Goal: Task Accomplishment & Management: Manage account settings

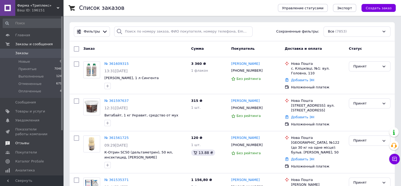
click at [29, 144] on span "Отзывы" at bounding box center [32, 142] width 34 height 5
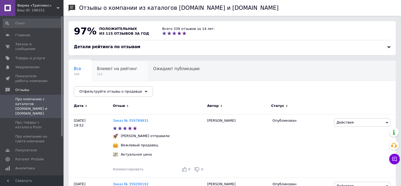
click at [126, 70] on span "Влияют на рейтинг" at bounding box center [117, 68] width 40 height 5
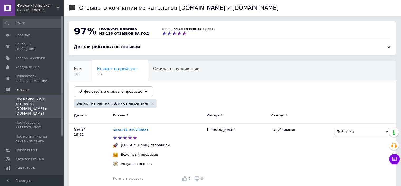
click at [83, 66] on div "Все 346" at bounding box center [80, 71] width 23 height 20
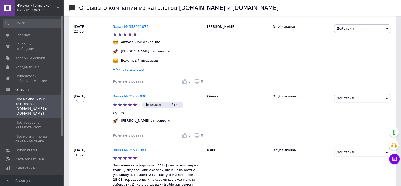
scroll to position [190, 0]
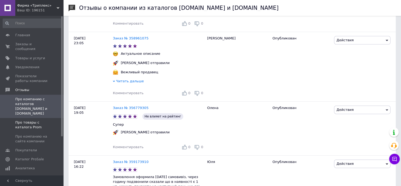
click at [36, 120] on span "Про товары с каталога Prom" at bounding box center [32, 125] width 34 height 10
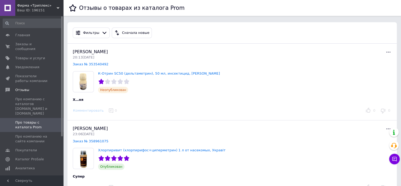
drag, startPoint x: 313, startPoint y: 148, endPoint x: 305, endPoint y: 148, distance: 7.7
click at [313, 148] on div "Хлорпиривит (хлорпирифос+циперметрин) 1 л от насекомых, Укравіт Опубликован" at bounding box center [232, 159] width 323 height 22
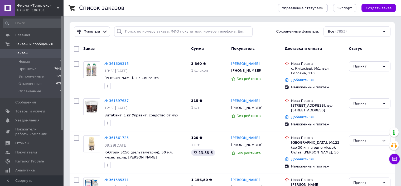
scroll to position [72, 0]
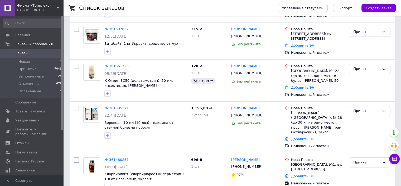
click at [48, 51] on span "Заказы" at bounding box center [32, 53] width 34 height 5
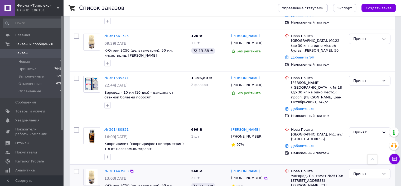
scroll to position [128, 0]
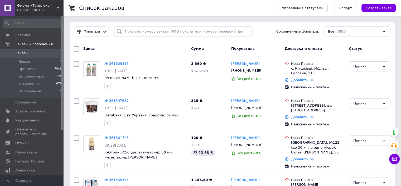
click at [241, 6] on div "Список заказов" at bounding box center [173, 8] width 188 height 16
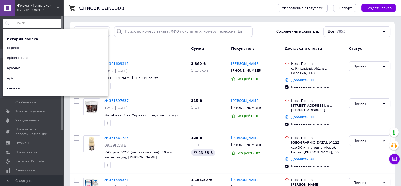
drag, startPoint x: 21, startPoint y: 25, endPoint x: 11, endPoint y: 16, distance: 13.7
click at [21, 25] on input at bounding box center [33, 23] width 60 height 10
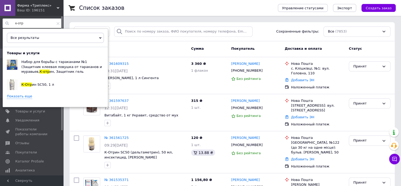
type input "к-отр"
click at [26, 96] on link "Показать еще" at bounding box center [19, 96] width 25 height 5
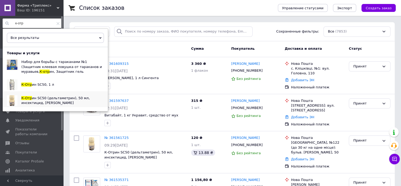
click at [28, 98] on span "К-Отр" at bounding box center [26, 98] width 11 height 4
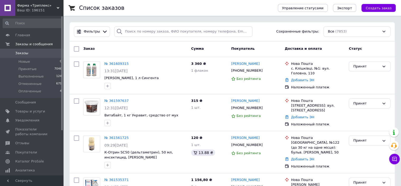
click at [26, 55] on span "Заказы" at bounding box center [21, 53] width 13 height 5
click at [26, 36] on span "Главная" at bounding box center [22, 35] width 15 height 5
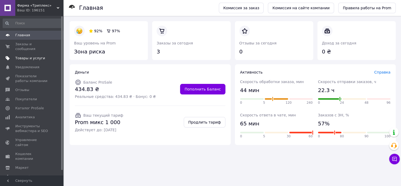
click at [31, 56] on span "Товары и услуги" at bounding box center [30, 58] width 30 height 5
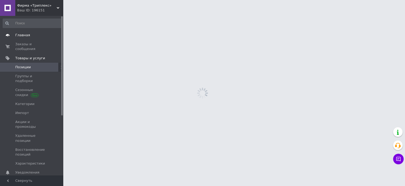
click at [30, 34] on span "Главная" at bounding box center [32, 35] width 34 height 5
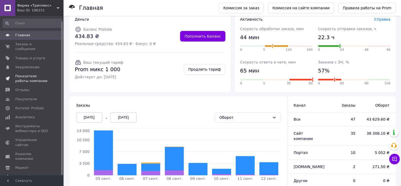
scroll to position [5, 0]
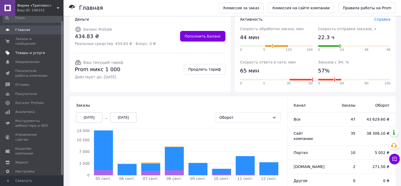
click at [32, 50] on span "Товары и услуги" at bounding box center [30, 52] width 30 height 5
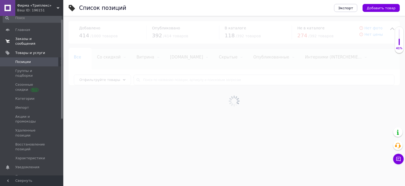
click at [34, 41] on link "Заказы и сообщения 0 0" at bounding box center [32, 41] width 65 height 14
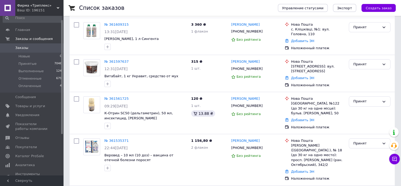
scroll to position [82, 0]
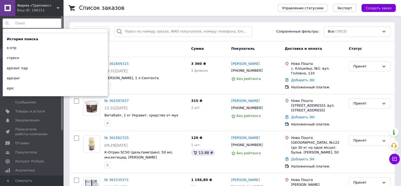
click at [19, 22] on input at bounding box center [33, 23] width 60 height 10
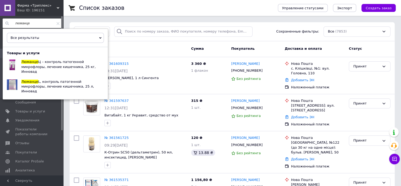
type input "люманце"
click at [44, 79] on span "L, контроль патогенной микрофлоры, лечение кишечника, 25 л, Инновад" at bounding box center [57, 85] width 73 height 13
click at [56, 25] on span at bounding box center [57, 23] width 3 height 5
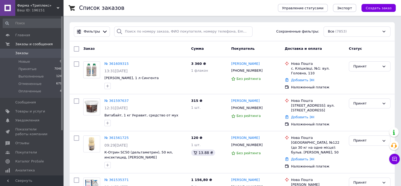
click at [37, 55] on span "Заказы" at bounding box center [32, 53] width 34 height 5
